Goal: Information Seeking & Learning: Learn about a topic

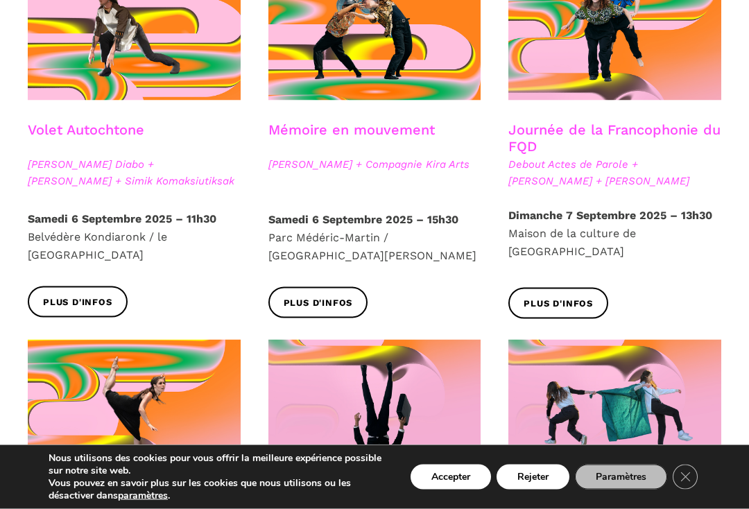
scroll to position [842, 0]
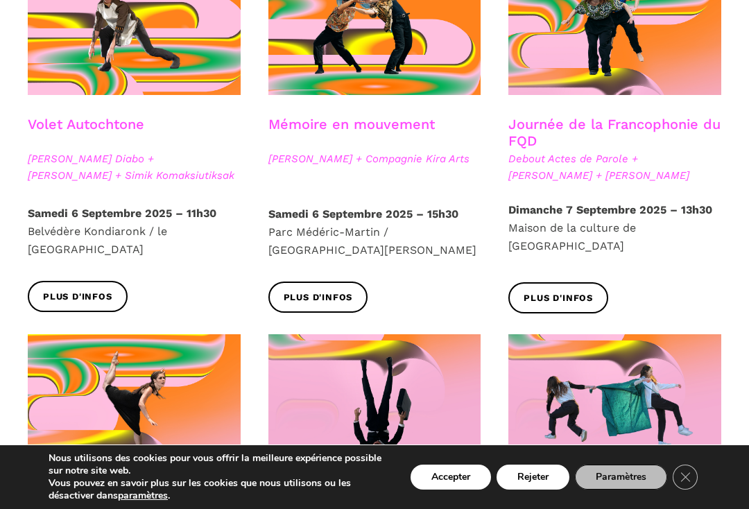
click at [84, 290] on span "Plus d'infos" at bounding box center [77, 297] width 69 height 15
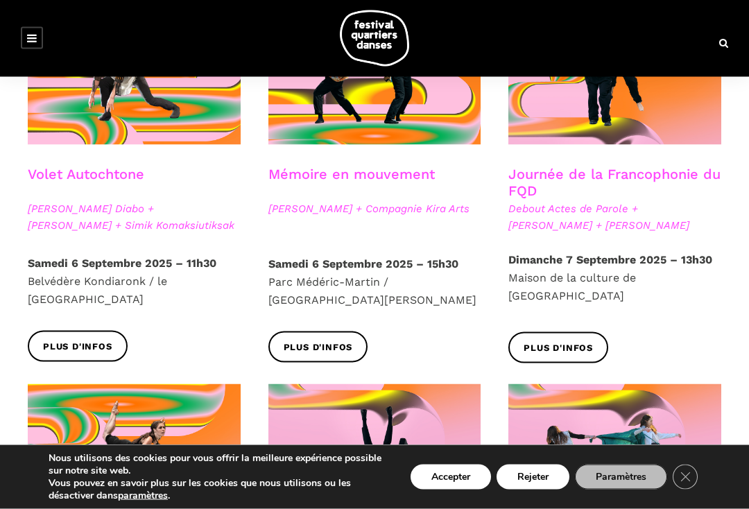
scroll to position [793, 0]
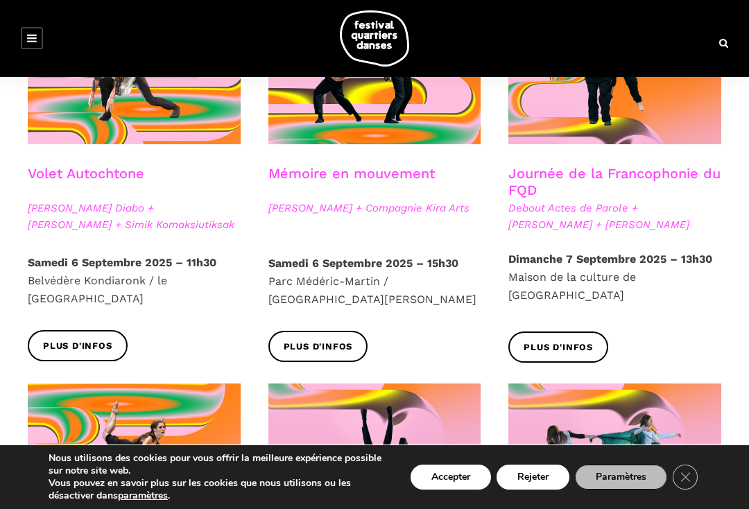
click at [94, 334] on link "Plus d'infos" at bounding box center [78, 345] width 100 height 31
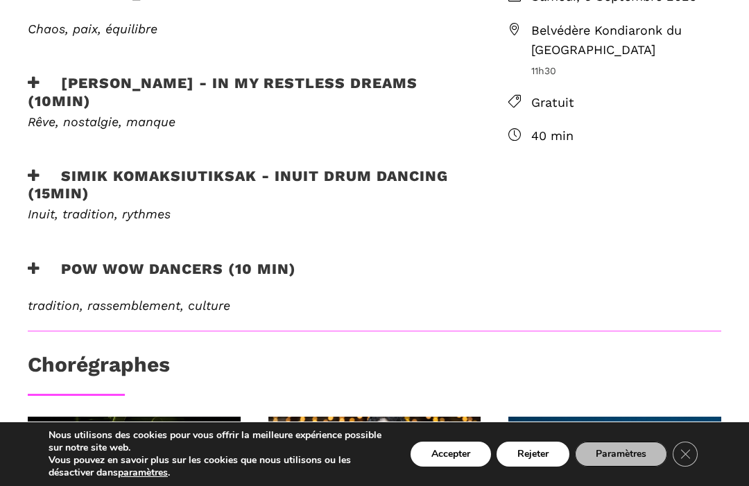
scroll to position [617, 0]
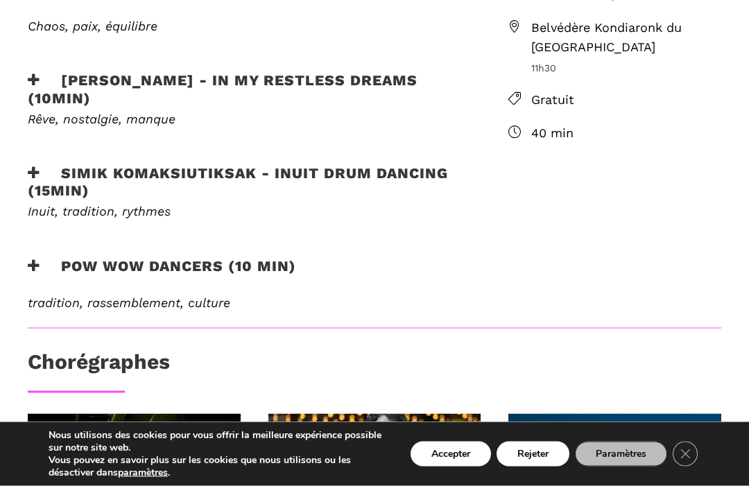
click at [37, 259] on icon at bounding box center [34, 266] width 12 height 15
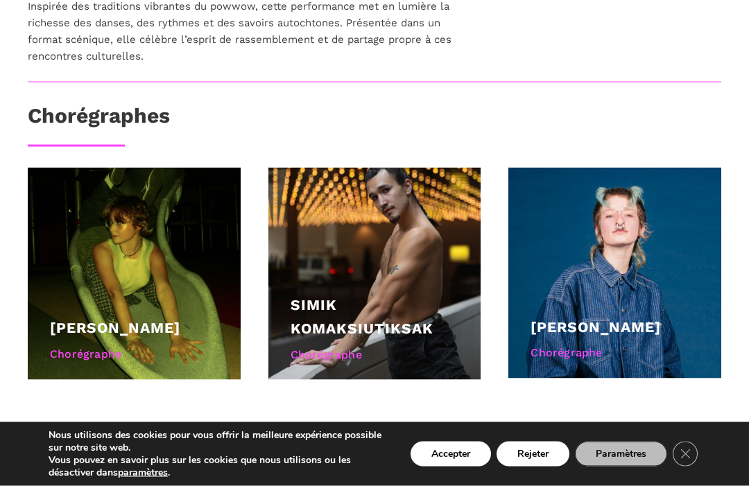
scroll to position [948, 0]
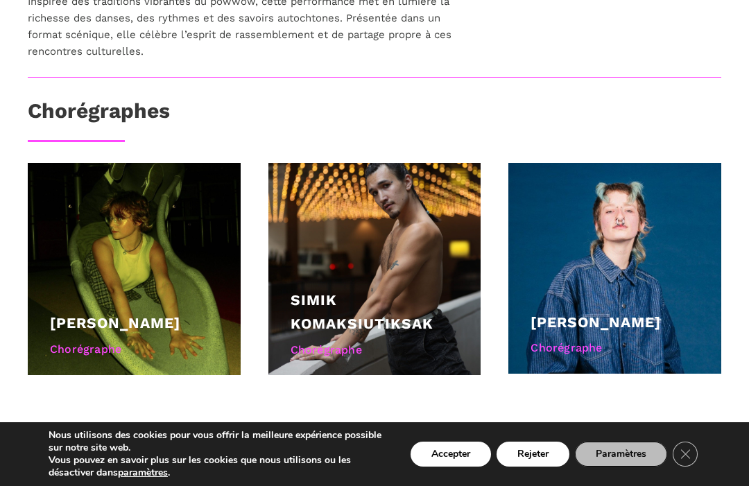
click at [417, 291] on link "Simik Komaksiutiksak" at bounding box center [362, 311] width 143 height 41
